Goal: Task Accomplishment & Management: Manage account settings

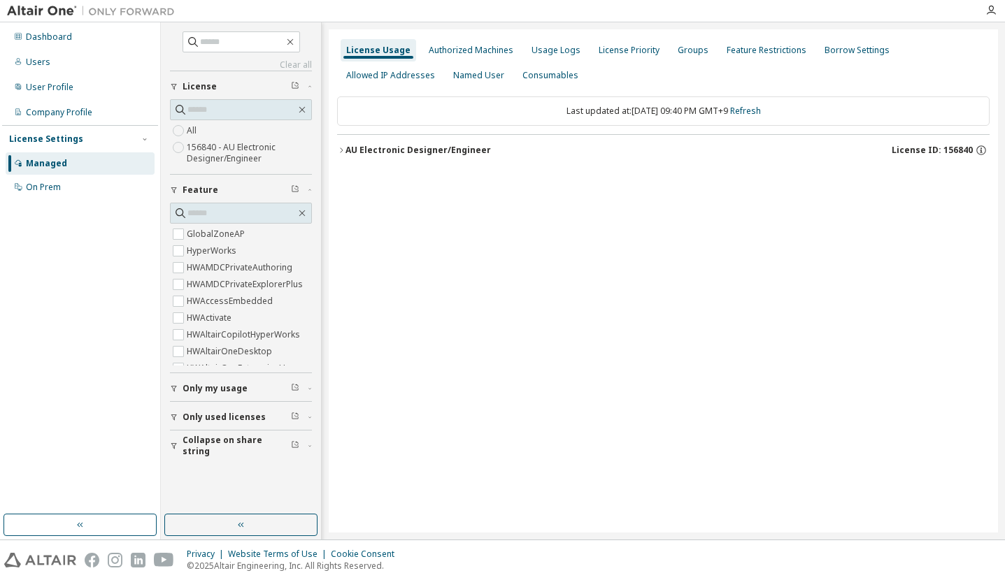
click at [51, 400] on div "Dashboard Users User Profile Company Profile License Settings Managed On Prem" at bounding box center [80, 268] width 156 height 488
click at [342, 150] on icon "button" at bounding box center [341, 150] width 8 height 8
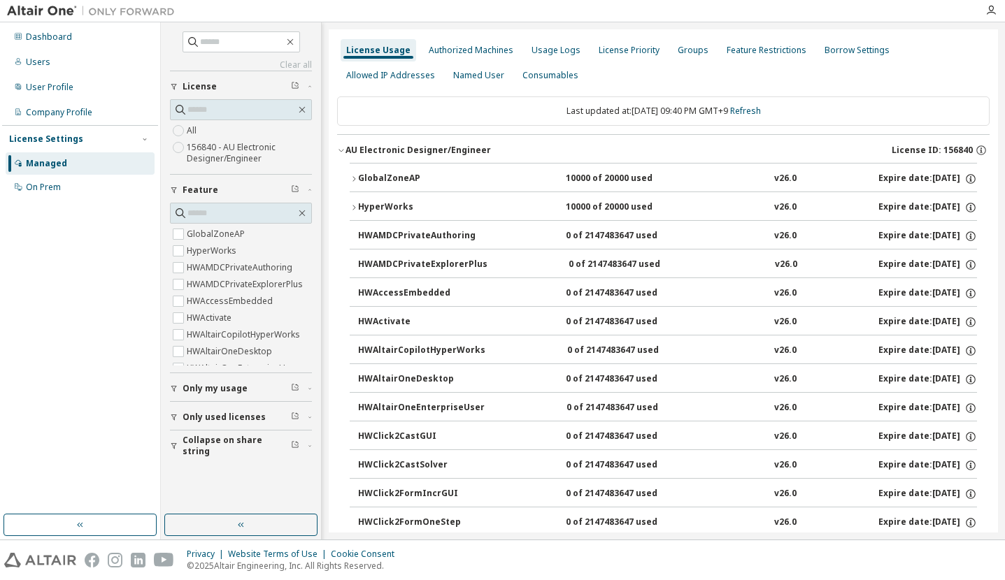
click at [355, 176] on icon "button" at bounding box center [354, 179] width 8 height 8
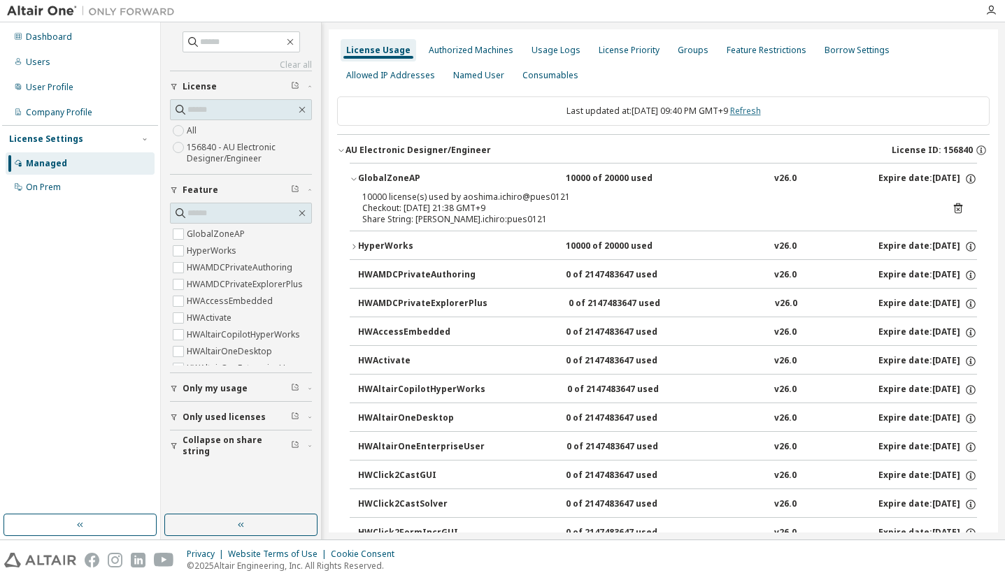
click at [754, 108] on link "Refresh" at bounding box center [745, 111] width 31 height 12
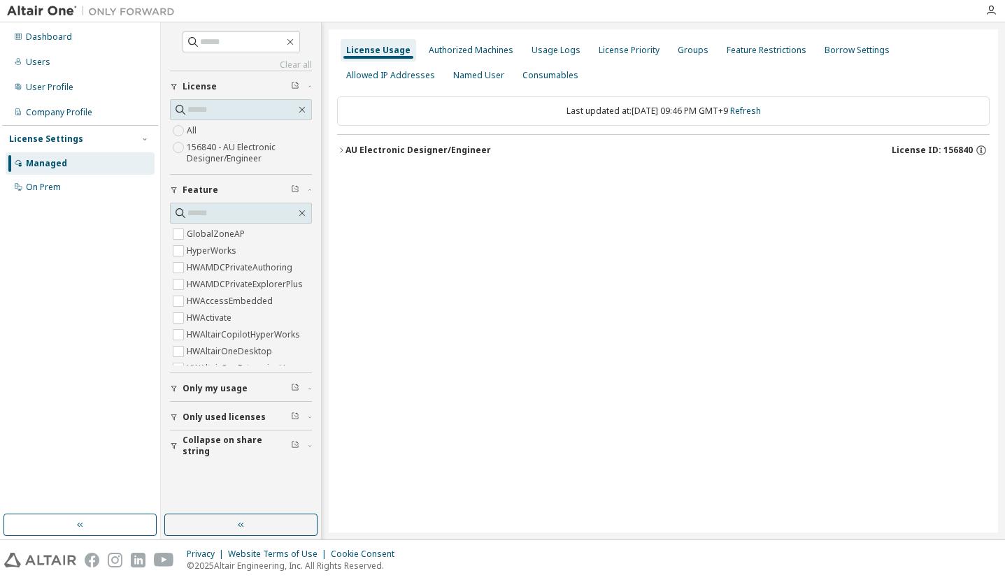
click at [402, 152] on div "AU Electronic Designer/Engineer" at bounding box center [417, 150] width 145 height 11
